Goal: Communication & Community: Answer question/provide support

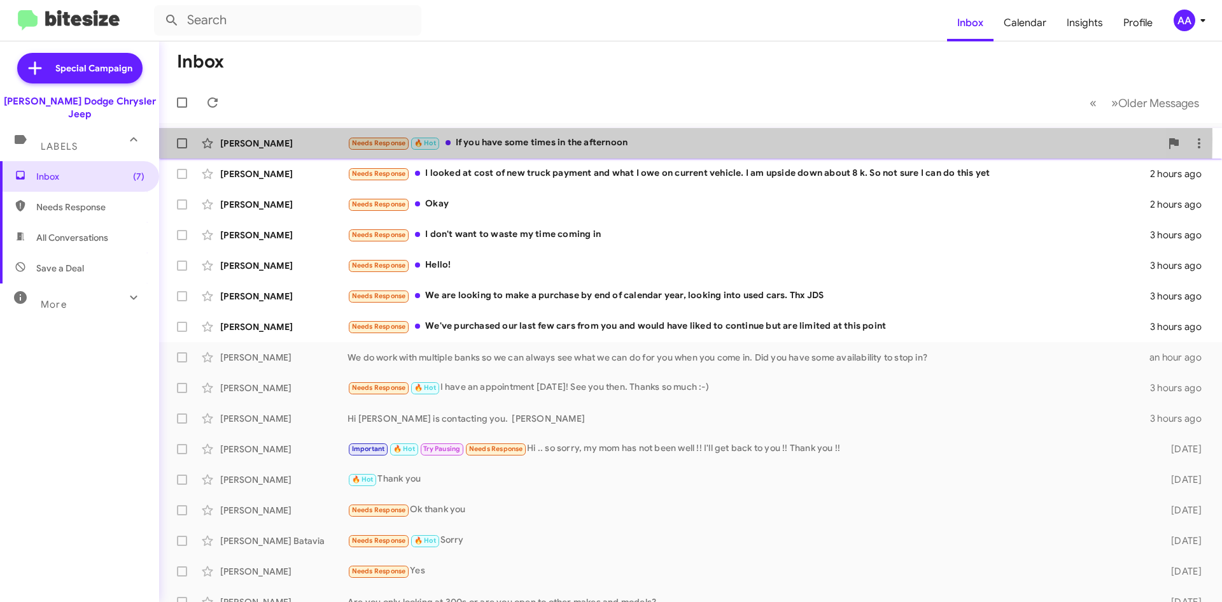
click at [542, 139] on div "Needs Response 🔥 Hot If you have some times in the afternoon" at bounding box center [755, 143] width 814 height 15
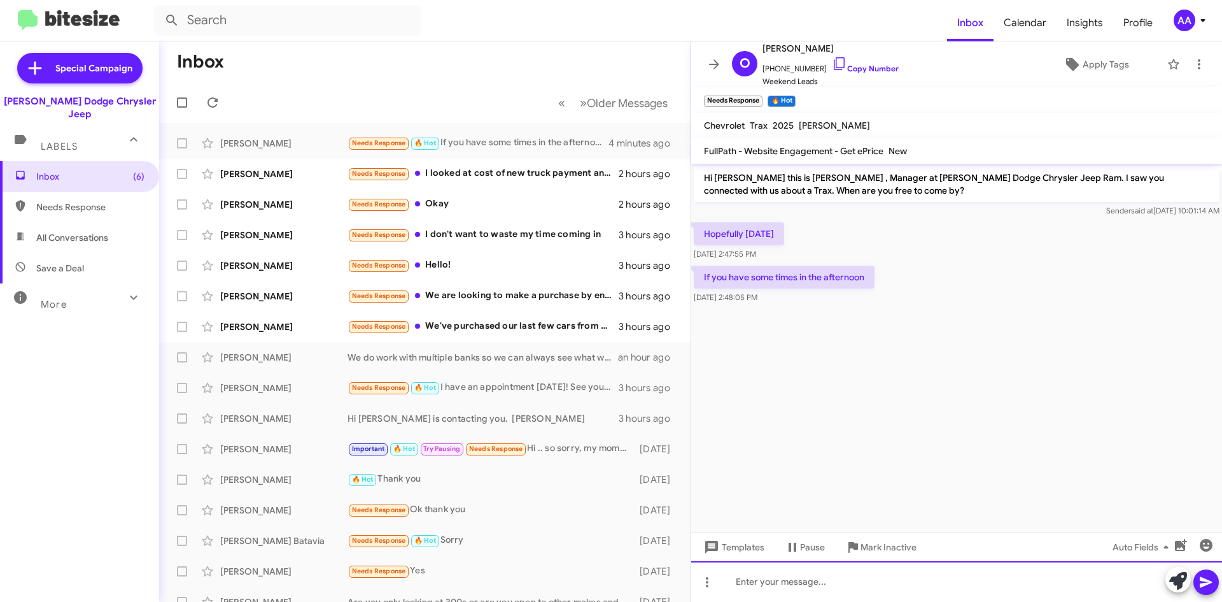
click at [784, 582] on div at bounding box center [956, 581] width 531 height 41
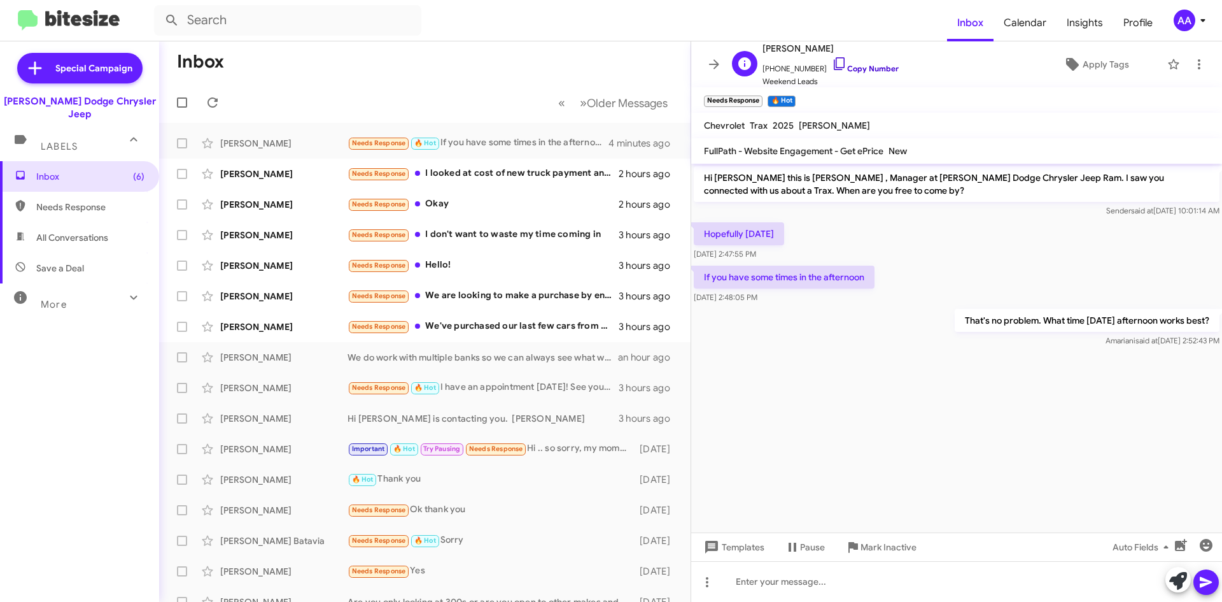
click at [851, 69] on link "Copy Number" at bounding box center [865, 69] width 67 height 10
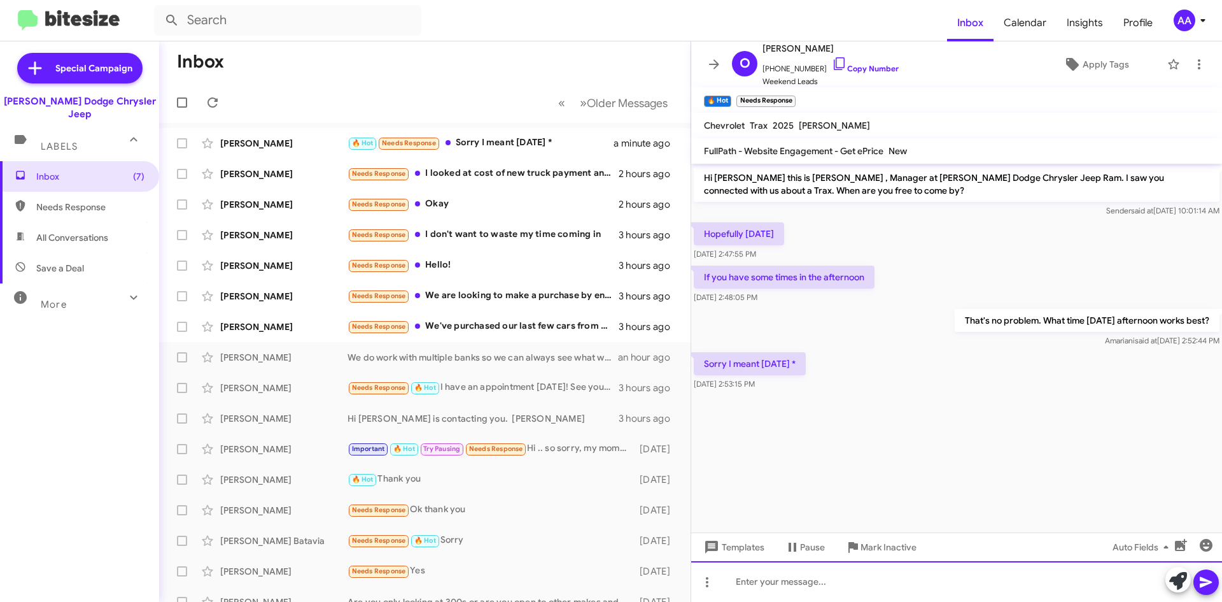
click at [737, 586] on div at bounding box center [956, 581] width 531 height 41
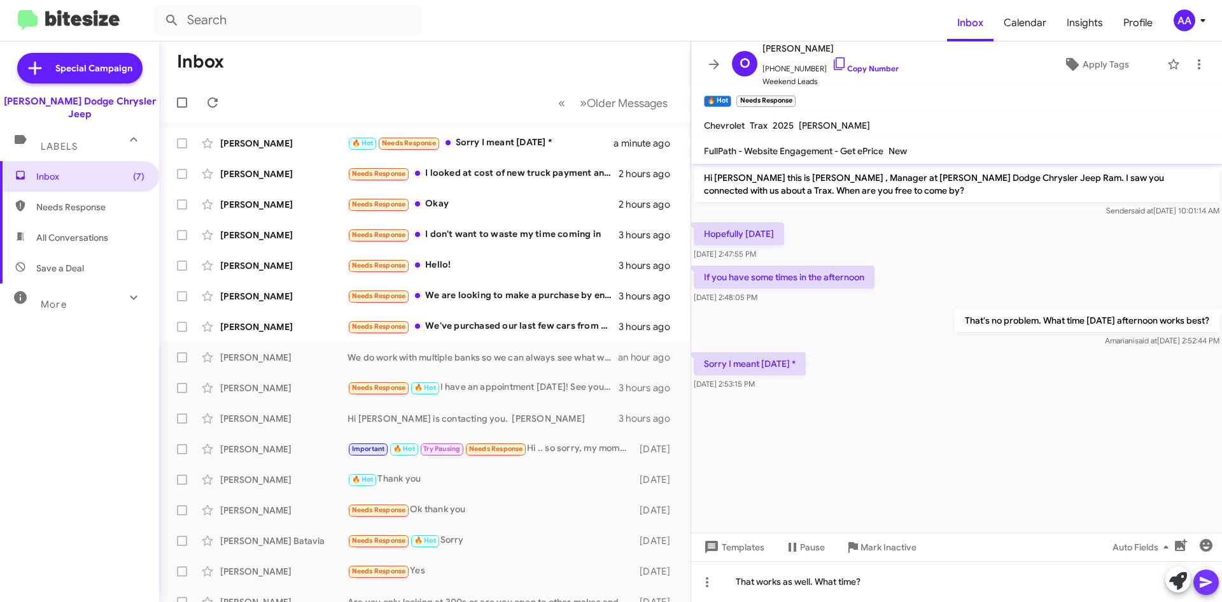
click at [1203, 575] on icon at bounding box center [1206, 581] width 15 height 15
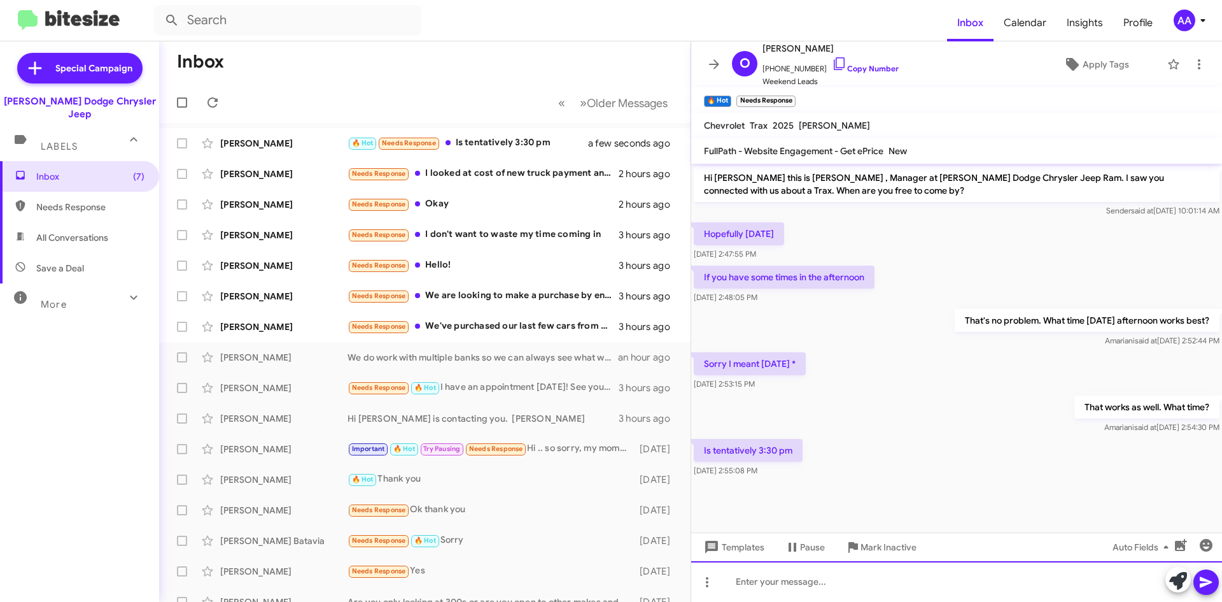
click at [786, 588] on div at bounding box center [956, 581] width 531 height 41
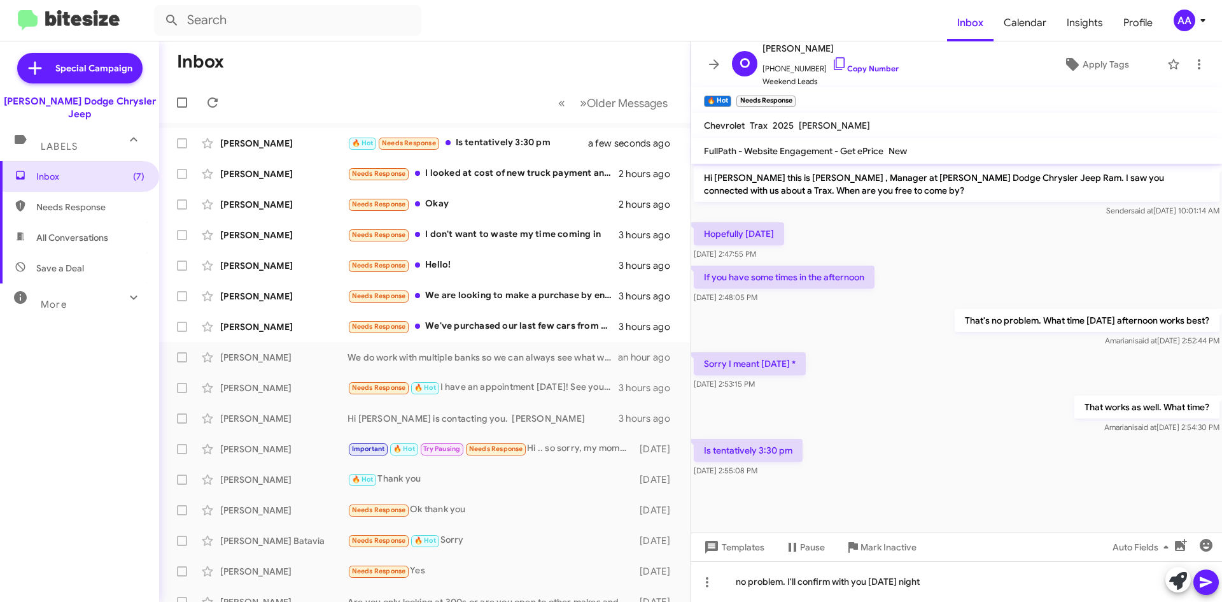
click at [1210, 569] on span at bounding box center [1206, 581] width 15 height 25
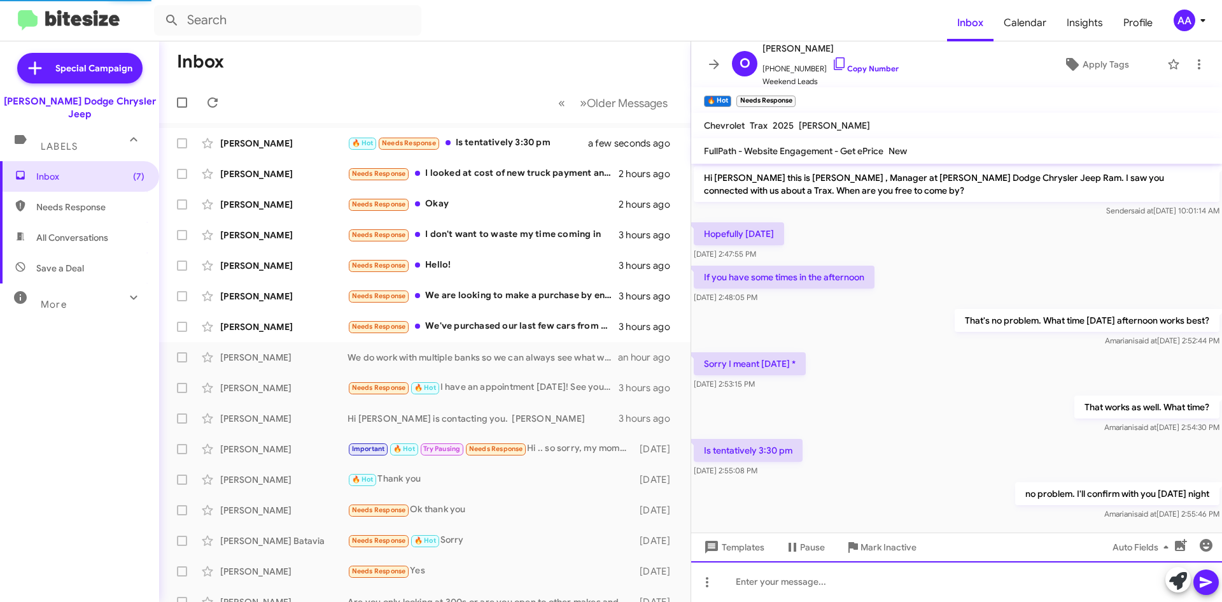
scroll to position [16, 0]
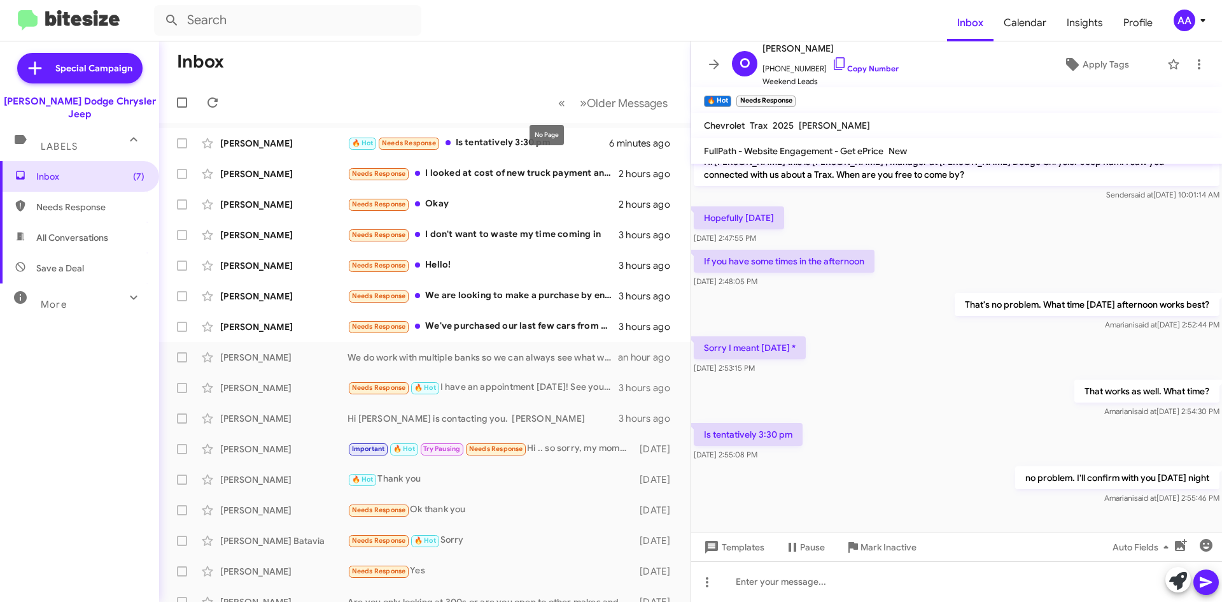
click at [525, 138] on mat-tooltip-component "No Page" at bounding box center [547, 135] width 52 height 38
click at [470, 152] on div "[PERSON_NAME] 🔥 Hot Needs Response Is tentatively 3:30 pm 6 minutes ago" at bounding box center [424, 143] width 511 height 25
click at [712, 62] on icon at bounding box center [714, 64] width 15 height 15
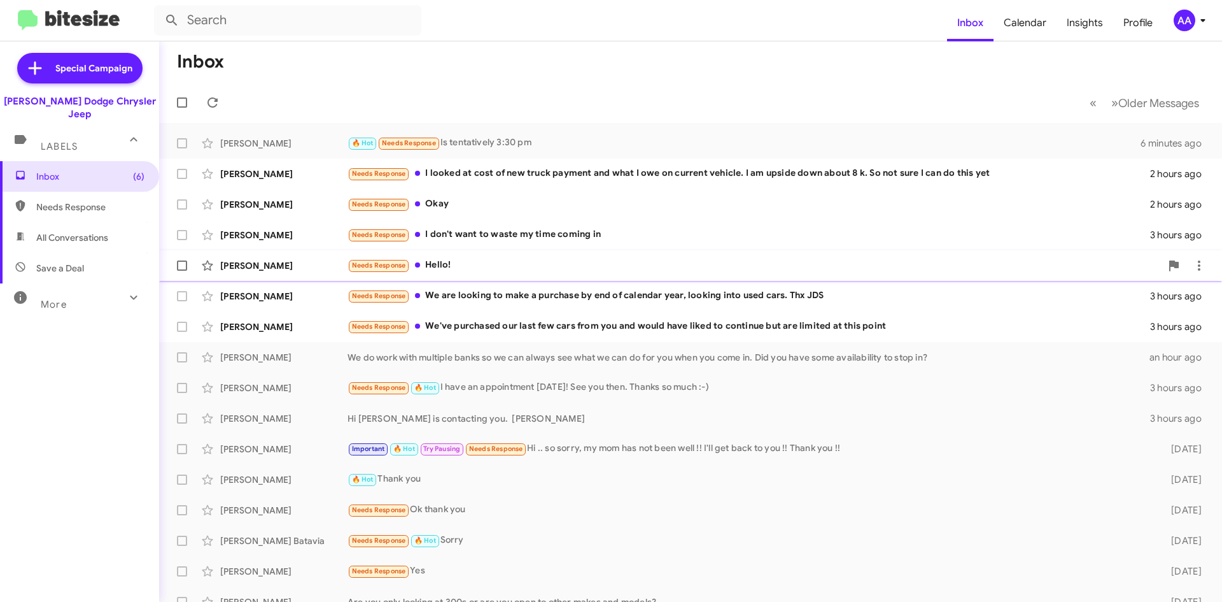
click at [500, 268] on div "Needs Response Hello!" at bounding box center [755, 265] width 814 height 15
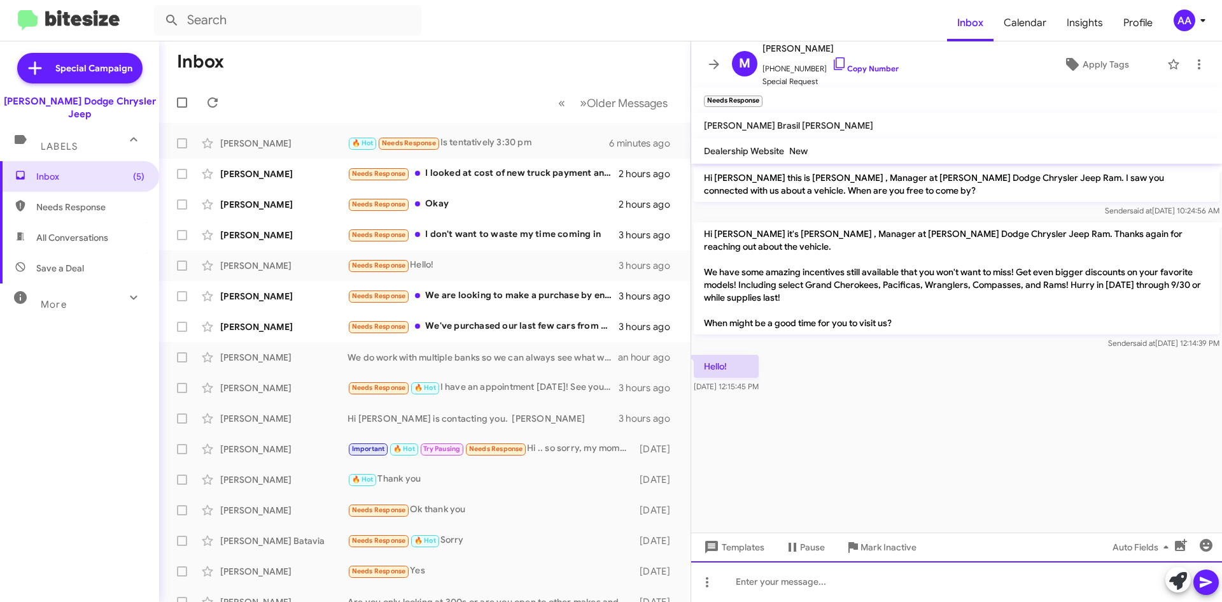
click at [828, 572] on div at bounding box center [956, 581] width 531 height 41
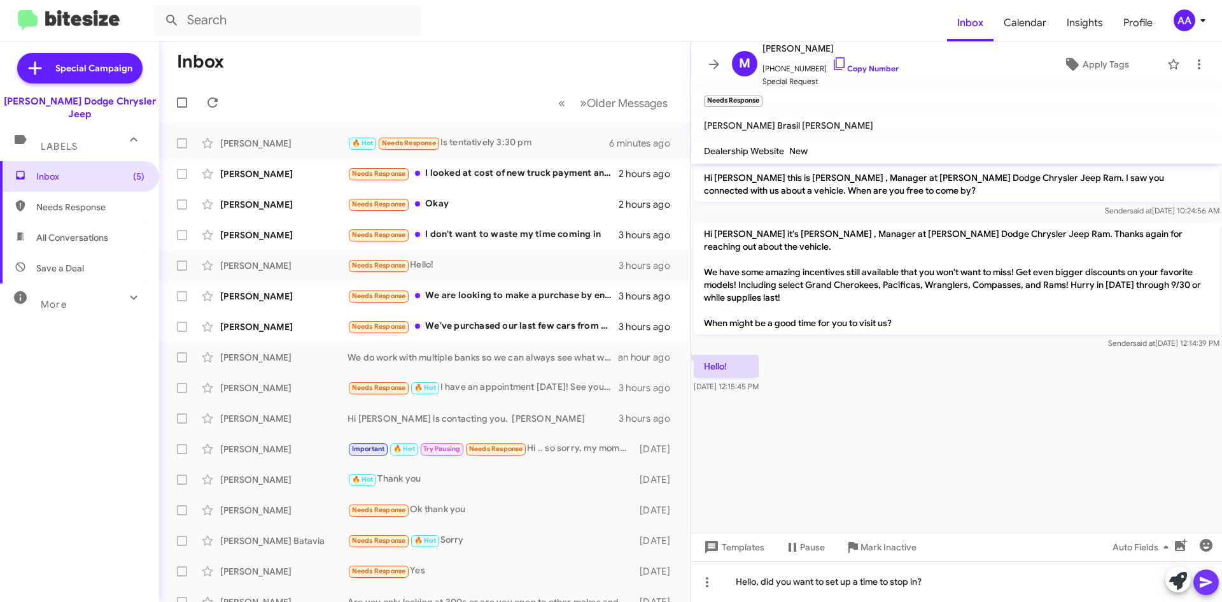
click at [1211, 586] on icon at bounding box center [1206, 581] width 15 height 15
click at [717, 67] on icon at bounding box center [714, 64] width 15 height 15
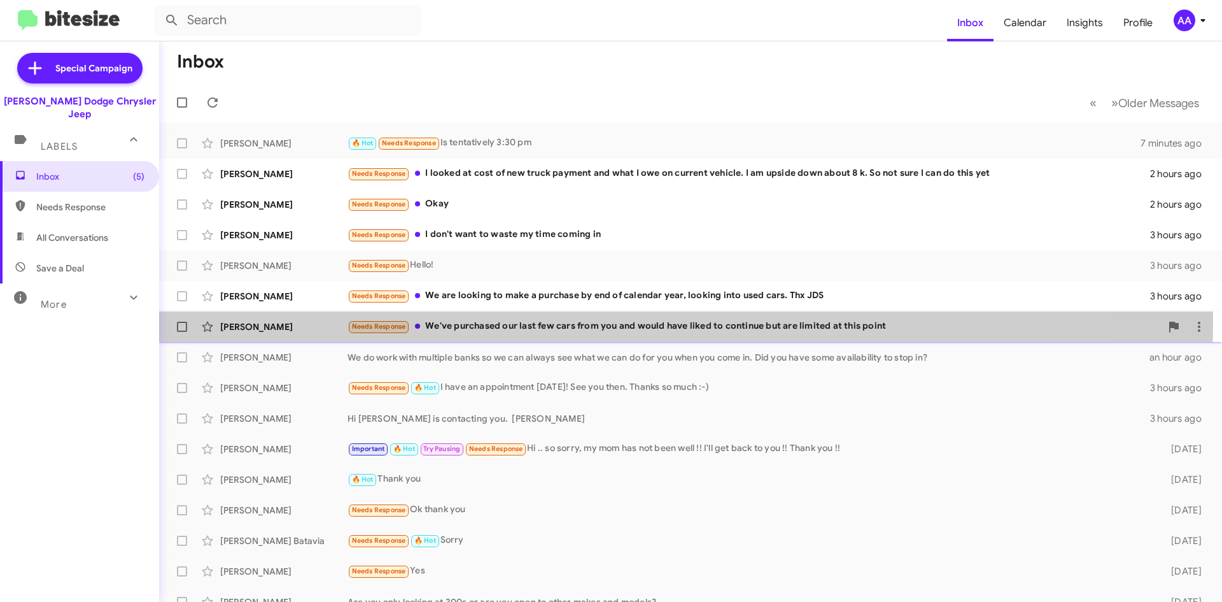
click at [514, 321] on div "Needs Response We've purchased our last few cars from you and would have liked …" at bounding box center [755, 326] width 814 height 15
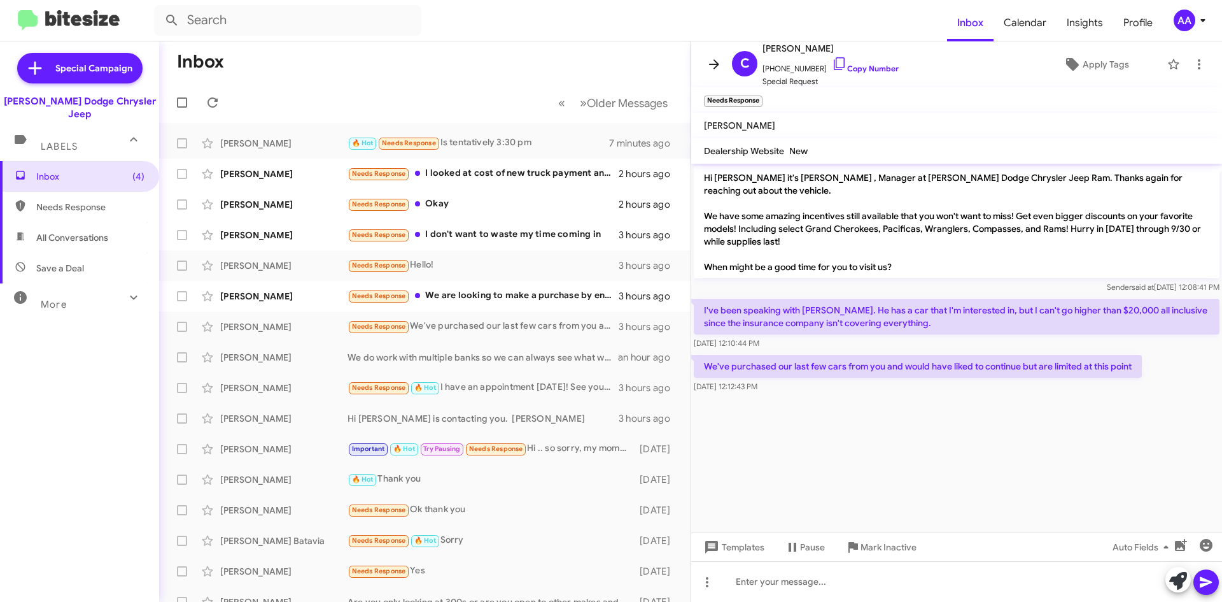
click at [719, 56] on button at bounding box center [714, 64] width 25 height 25
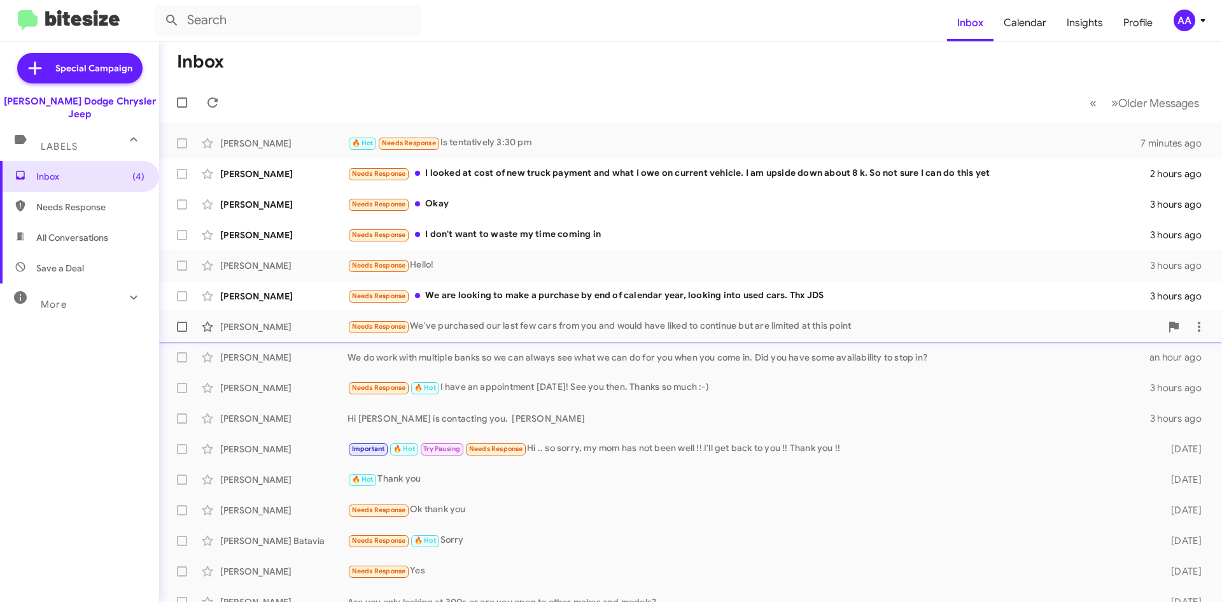
click at [510, 332] on div "Needs Response We've purchased our last few cars from you and would have liked …" at bounding box center [755, 326] width 814 height 15
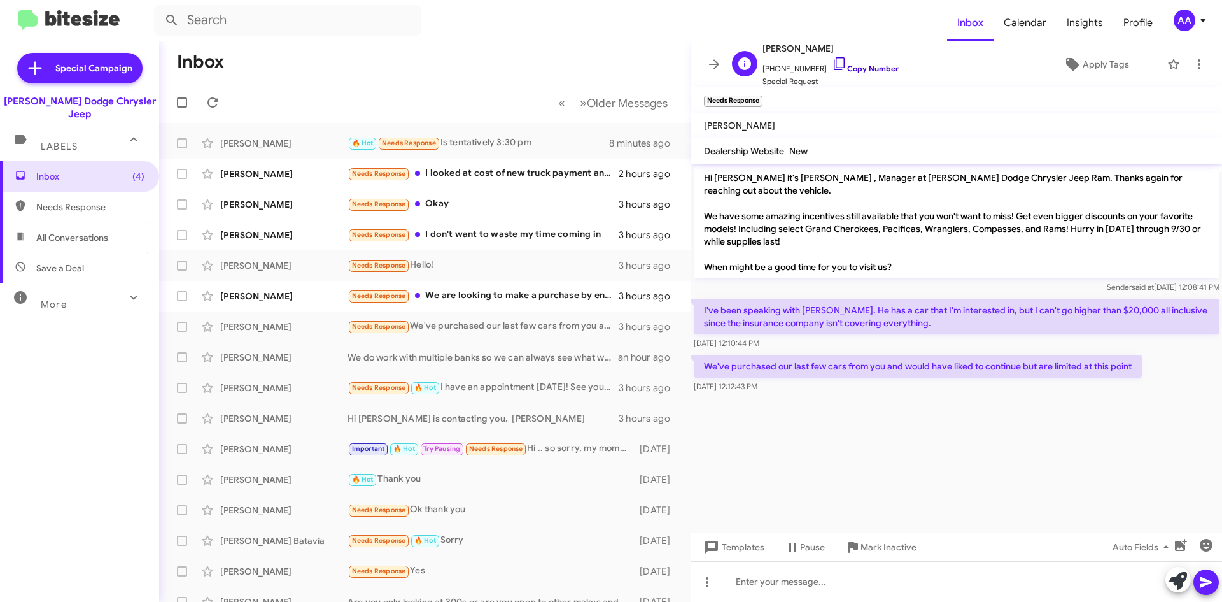
click at [868, 67] on link "Copy Number" at bounding box center [865, 69] width 67 height 10
click at [710, 60] on icon at bounding box center [714, 64] width 15 height 15
